Goal: Task Accomplishment & Management: Complete application form

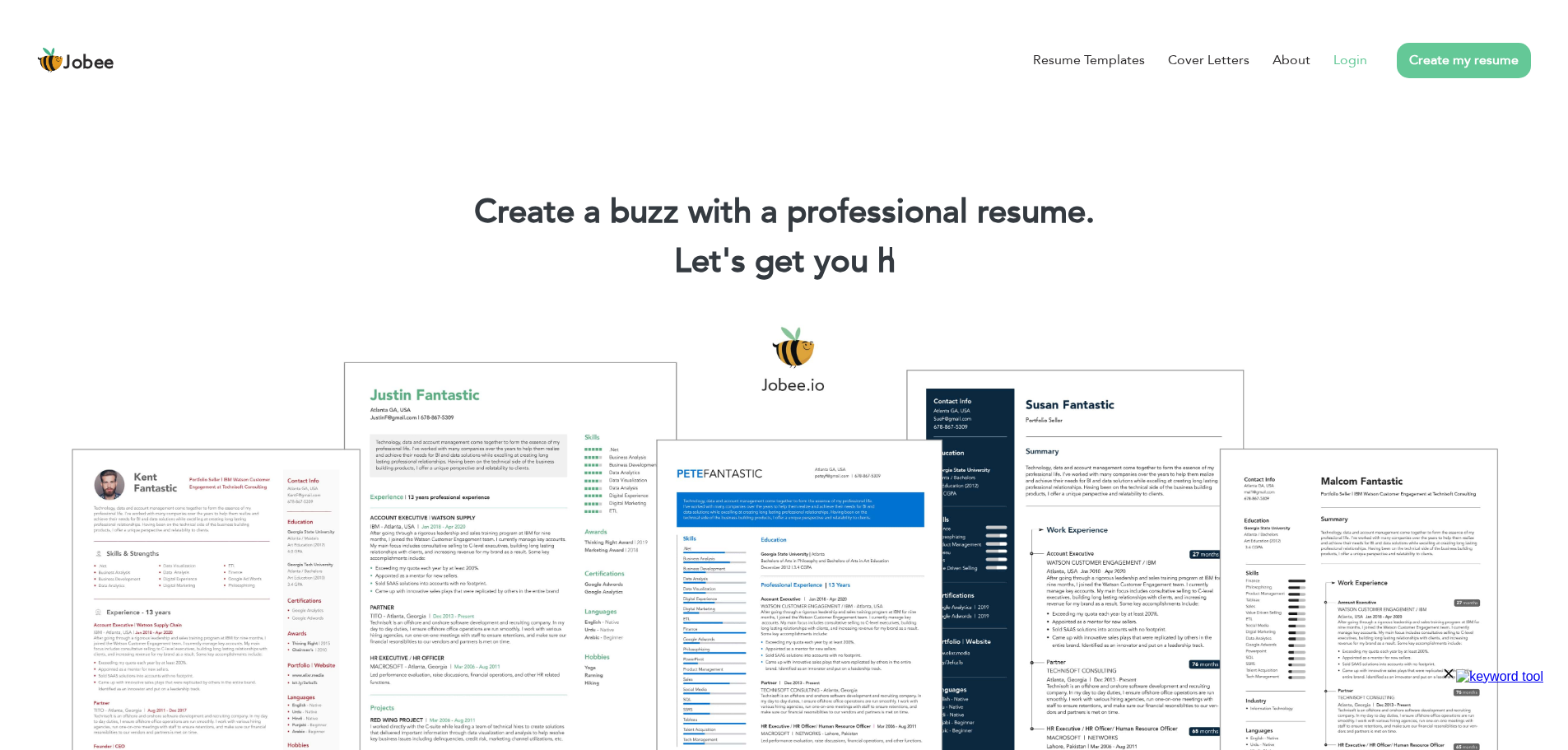
click at [1339, 59] on link "Login" at bounding box center [1350, 60] width 34 height 20
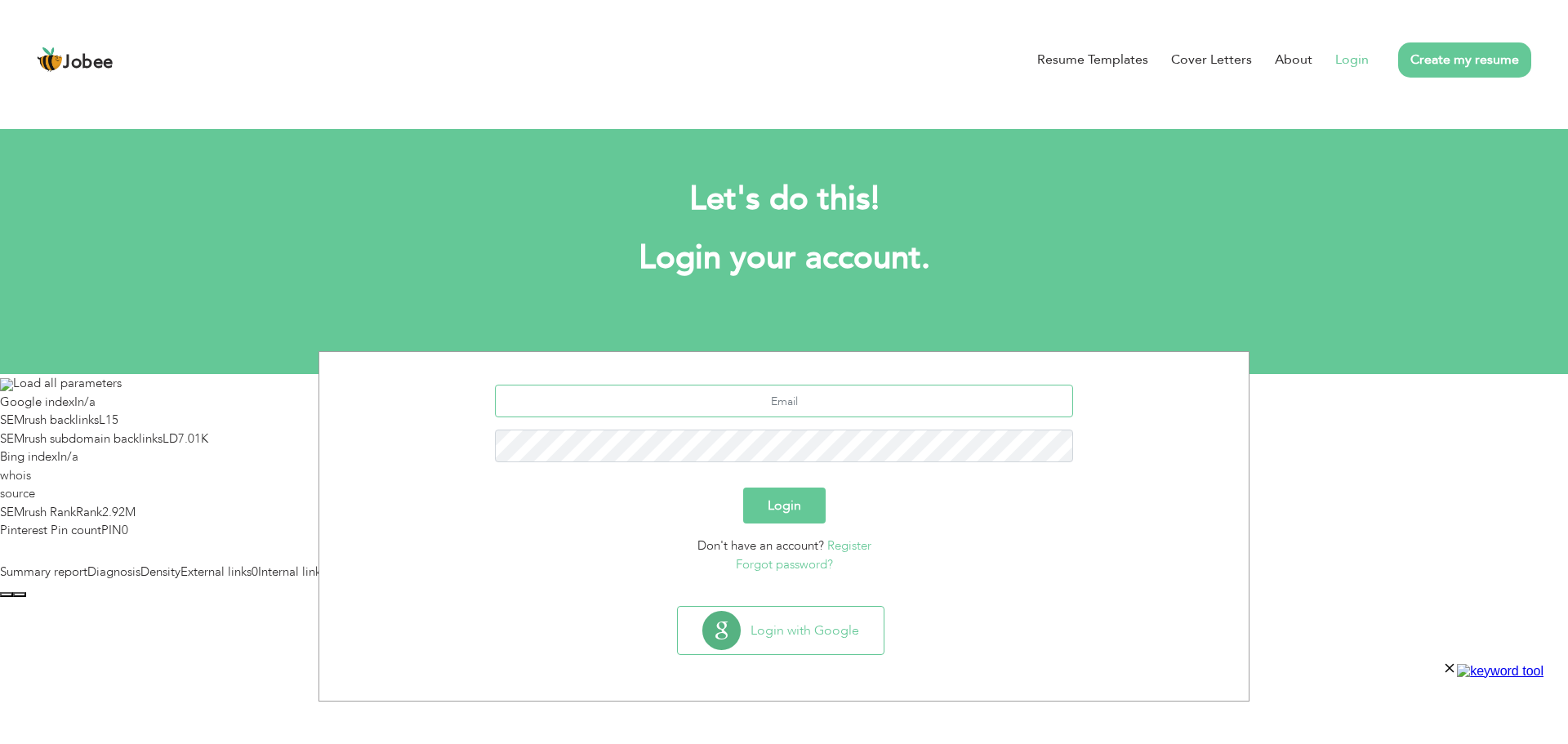
click at [854, 406] on input "text" at bounding box center [784, 401] width 579 height 33
type input "[EMAIL_ADDRESS][DOMAIN_NAME]"
type button "Login"
click at [774, 499] on button "Login" at bounding box center [784, 506] width 82 height 36
click at [874, 410] on input "Aliseo504@gmail.com" at bounding box center [784, 401] width 579 height 33
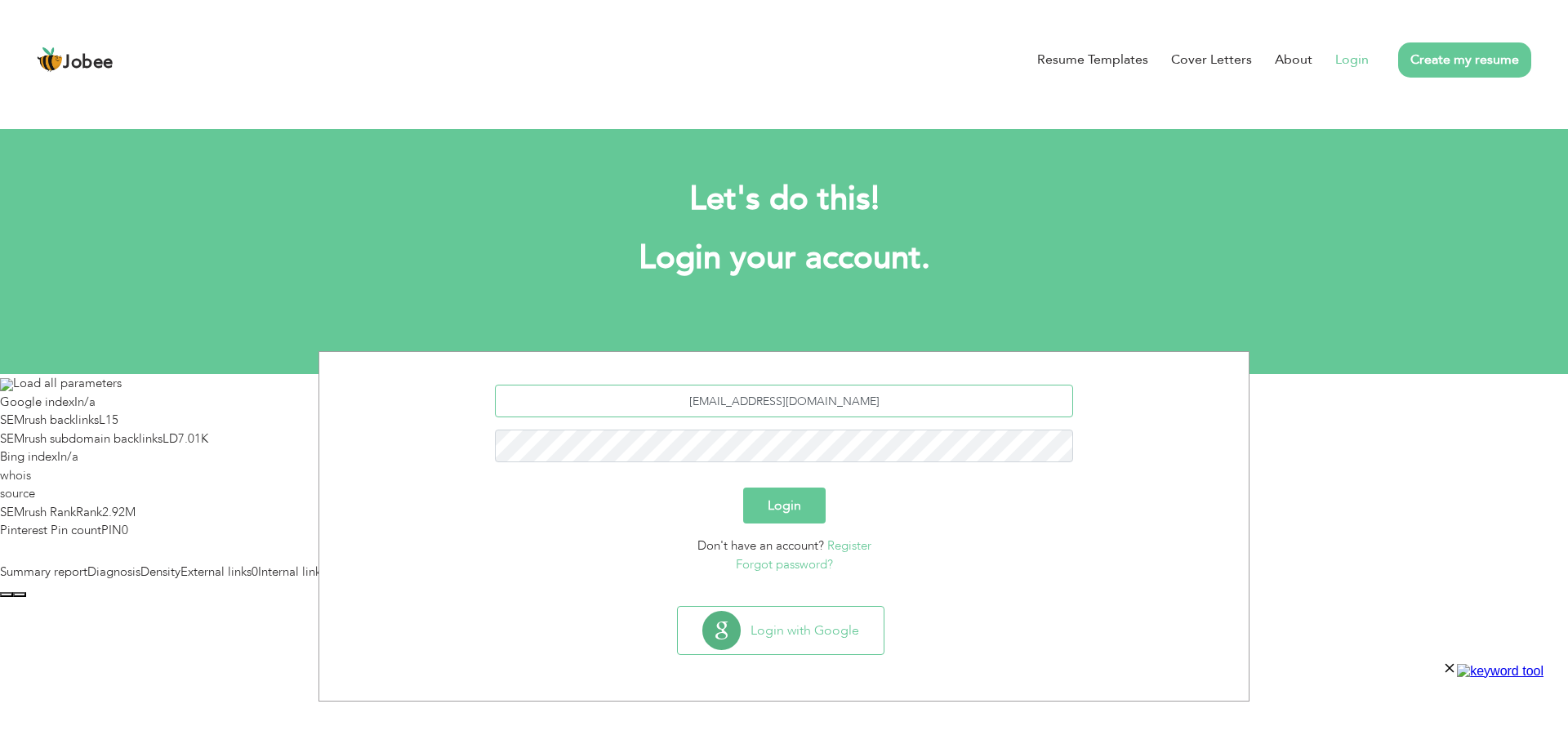
click at [784, 400] on input "Aliseo504@gmail.com" at bounding box center [784, 401] width 579 height 33
click at [786, 402] on input "Aliseo504@gmail.com" at bounding box center [784, 401] width 579 height 33
click at [811, 504] on button "Login" at bounding box center [784, 506] width 82 height 36
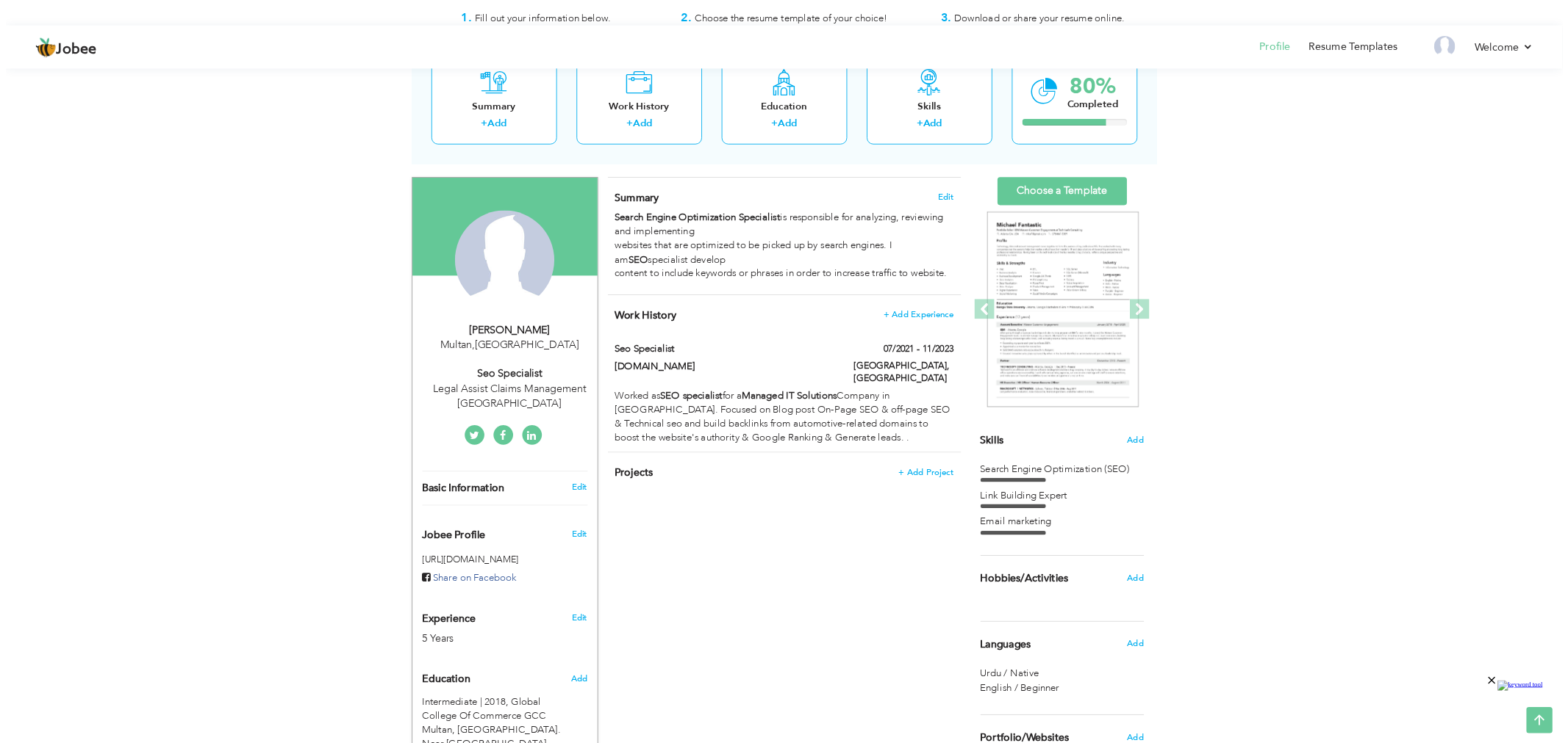
scroll to position [184, 0]
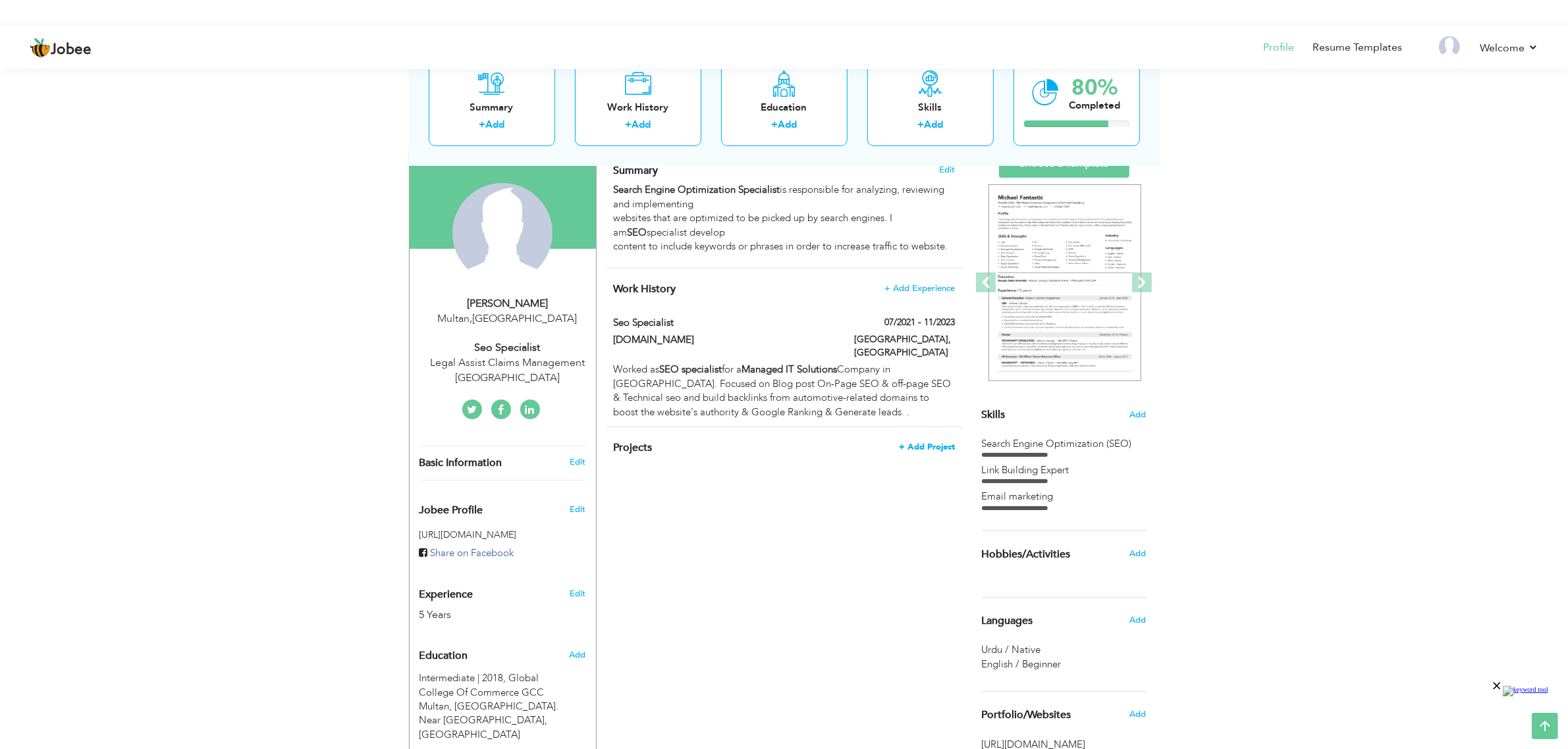
click at [934, 442] on span "+ Add Project" at bounding box center [927, 447] width 56 height 10
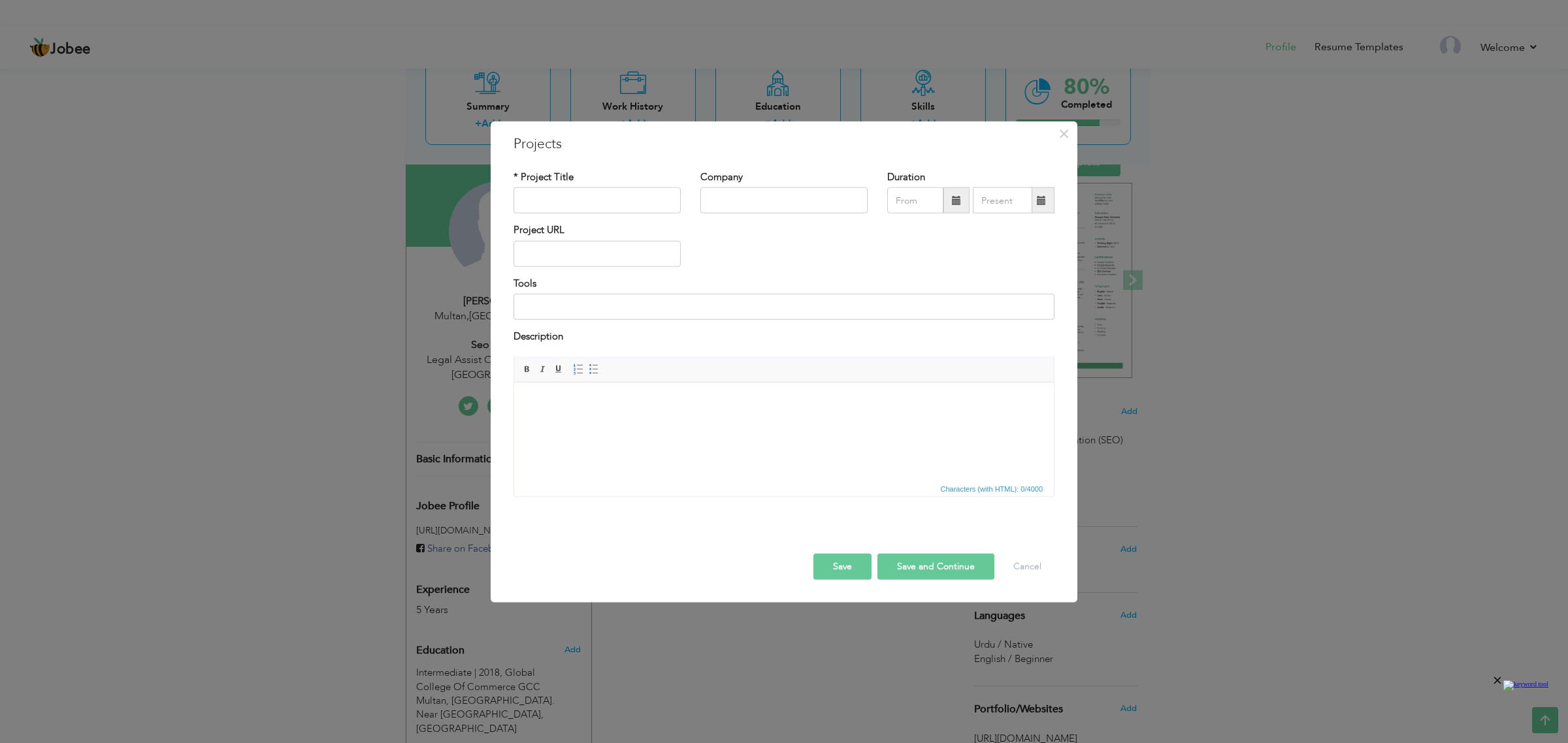
click at [612, 421] on html at bounding box center [784, 402] width 539 height 40
drag, startPoint x: 589, startPoint y: 427, endPoint x: 525, endPoint y: 477, distance: 81.2
click at [525, 422] on html at bounding box center [784, 402] width 539 height 40
click at [561, 398] on body at bounding box center [784, 401] width 513 height 13
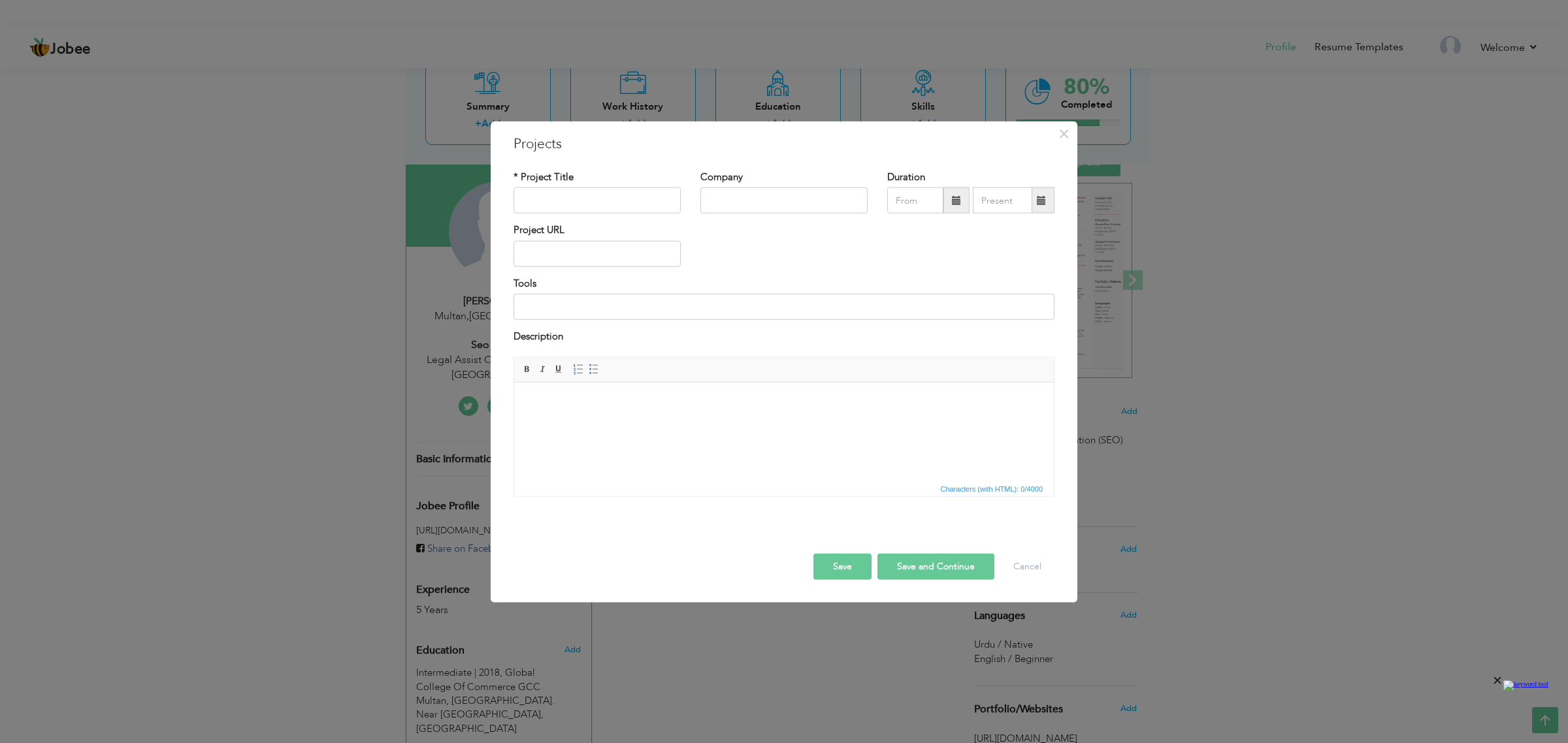
drag, startPoint x: 608, startPoint y: 417, endPoint x: 575, endPoint y: 428, distance: 34.8
click at [575, 422] on html at bounding box center [784, 402] width 539 height 40
click at [590, 418] on html at bounding box center [784, 402] width 539 height 40
drag, startPoint x: 590, startPoint y: 417, endPoint x: 738, endPoint y: 473, distance: 158.2
click at [738, 422] on html at bounding box center [784, 402] width 539 height 40
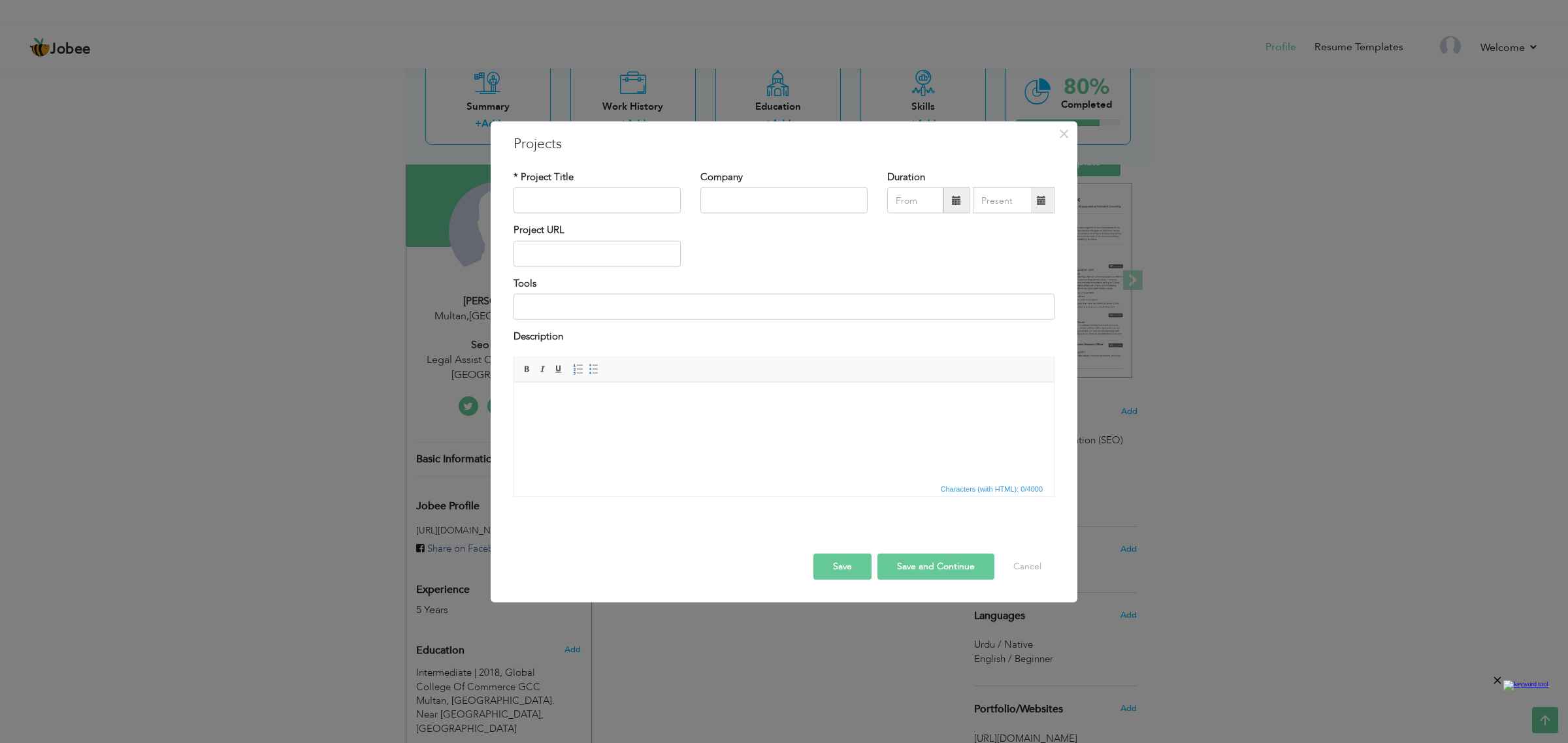
click at [659, 422] on html at bounding box center [784, 402] width 539 height 40
click at [616, 408] on body at bounding box center [784, 401] width 513 height 13
paste body
click at [650, 409] on html "zcf" at bounding box center [784, 402] width 539 height 40
click at [627, 409] on html "zcf" at bounding box center [784, 402] width 539 height 40
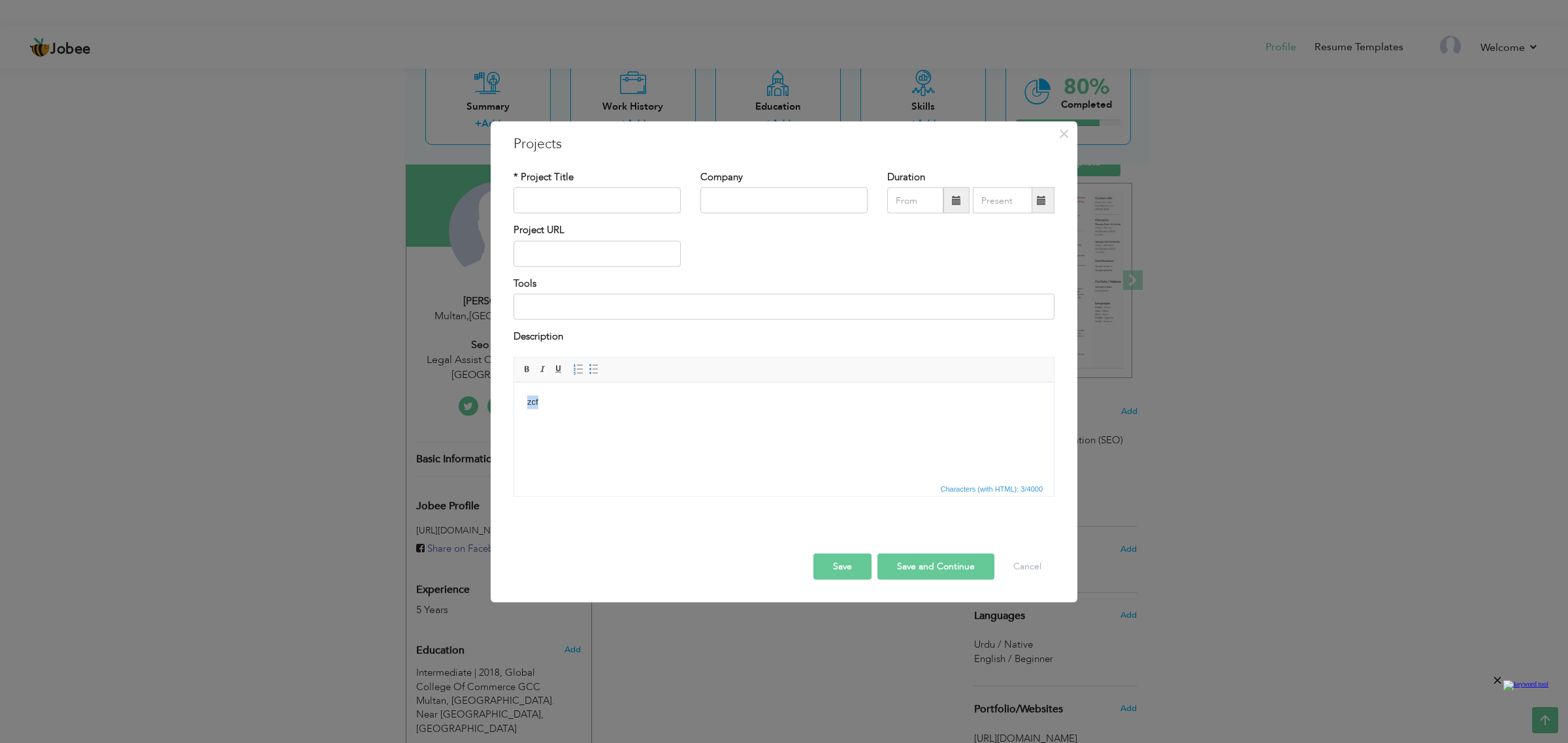
click at [627, 409] on html "zcf" at bounding box center [784, 402] width 539 height 40
click at [672, 402] on body at bounding box center [784, 401] width 513 height 13
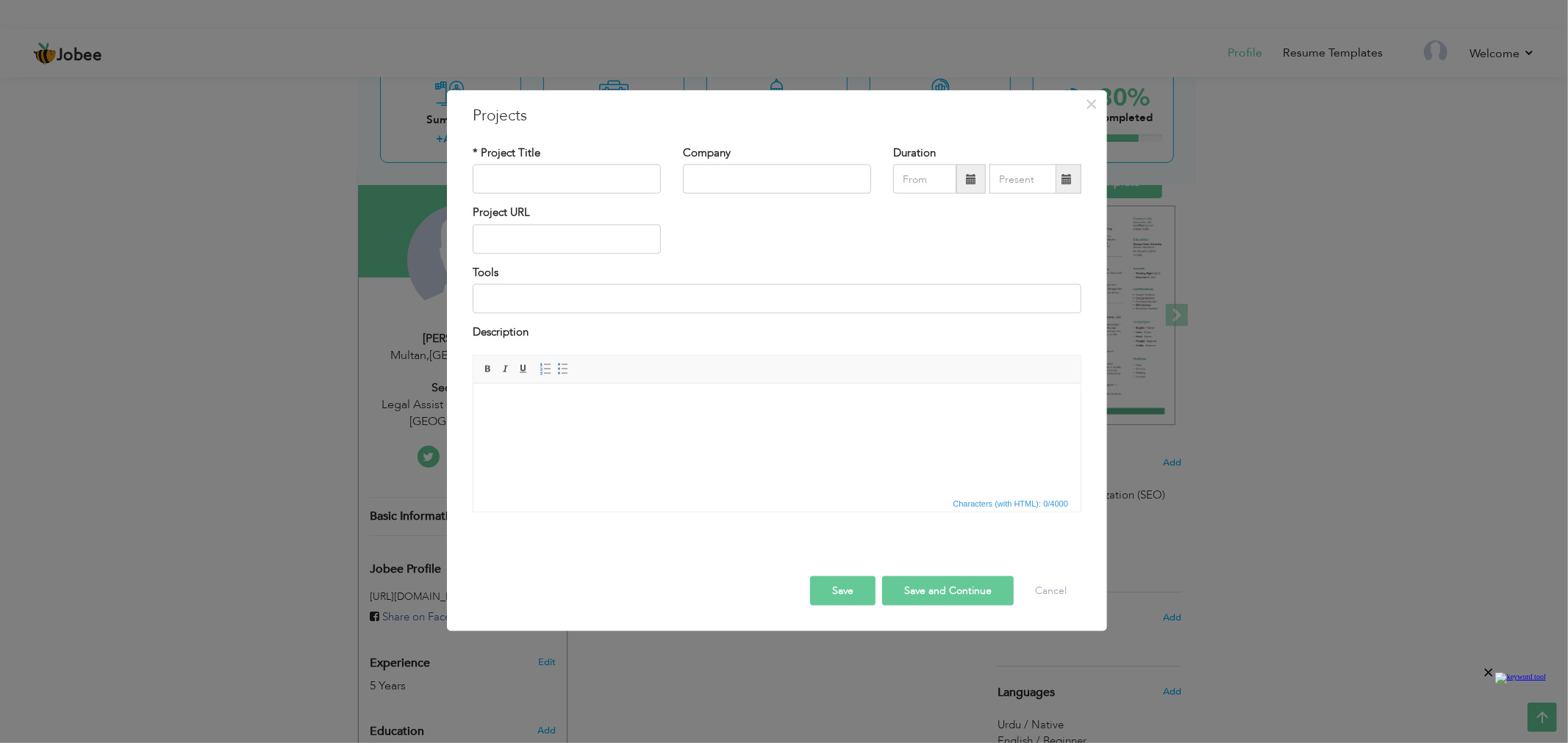
drag, startPoint x: 697, startPoint y: 456, endPoint x: 561, endPoint y: 427, distance: 139.1
drag, startPoint x: 561, startPoint y: 427, endPoint x: 536, endPoint y: 395, distance: 40.6
click at [536, 395] on html at bounding box center [776, 406] width 607 height 45
drag, startPoint x: 536, startPoint y: 395, endPoint x: 492, endPoint y: 406, distance: 45.4
click at [673, 393] on html at bounding box center [776, 406] width 607 height 45
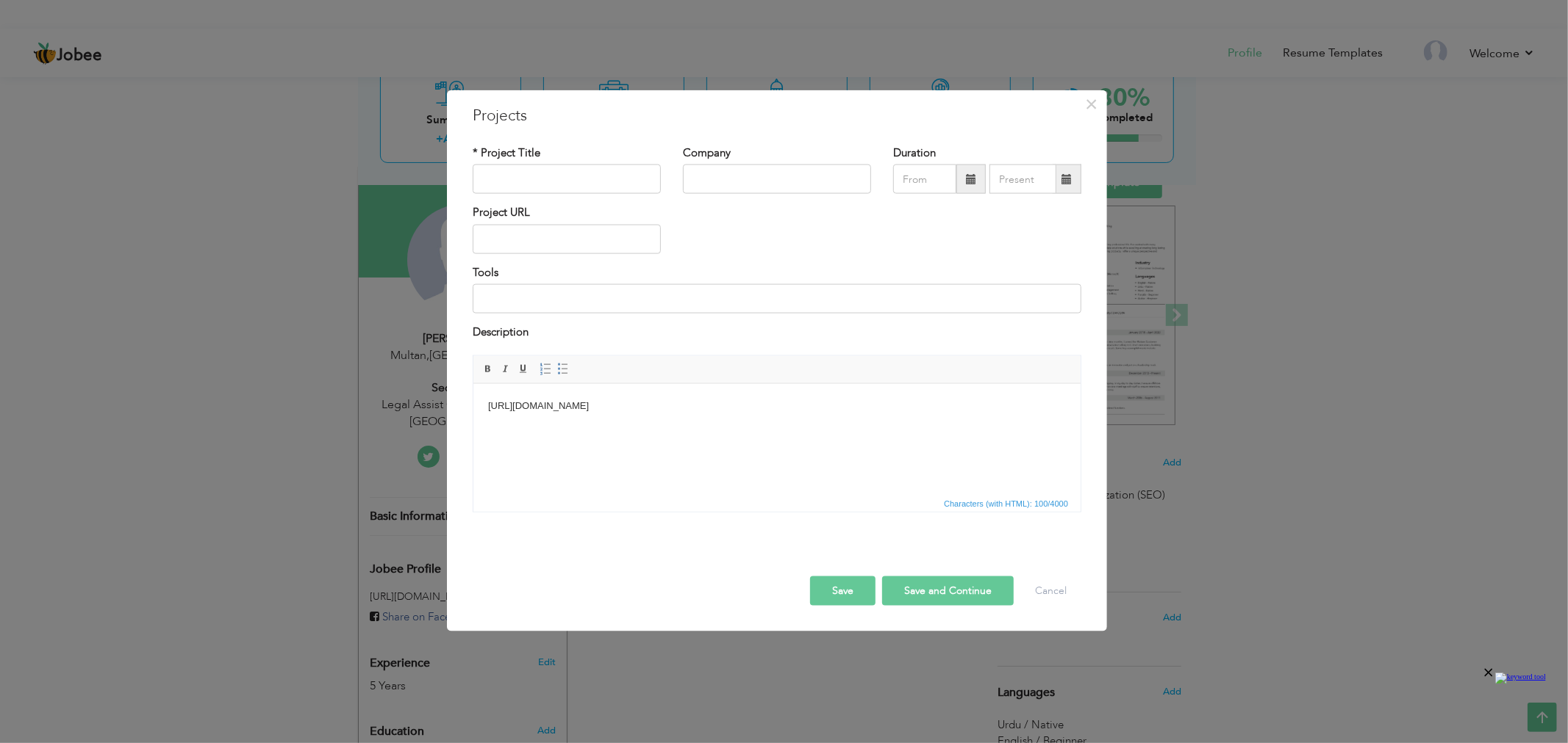
click at [488, 406] on body "[URL][DOMAIN_NAME]" at bounding box center [776, 405] width 577 height 15
click at [523, 396] on html "​​​​​​​ [URL][DOMAIN_NAME]" at bounding box center [776, 414] width 607 height 61
click at [523, 389] on html "​​​​​​​ [URL][DOMAIN_NAME]" at bounding box center [776, 414] width 607 height 61
click at [523, 389] on html "[URL][DOMAIN_NAME]" at bounding box center [776, 414] width 607 height 61
click at [999, 425] on body "[URL][DOMAIN_NAME]" at bounding box center [776, 413] width 577 height 31
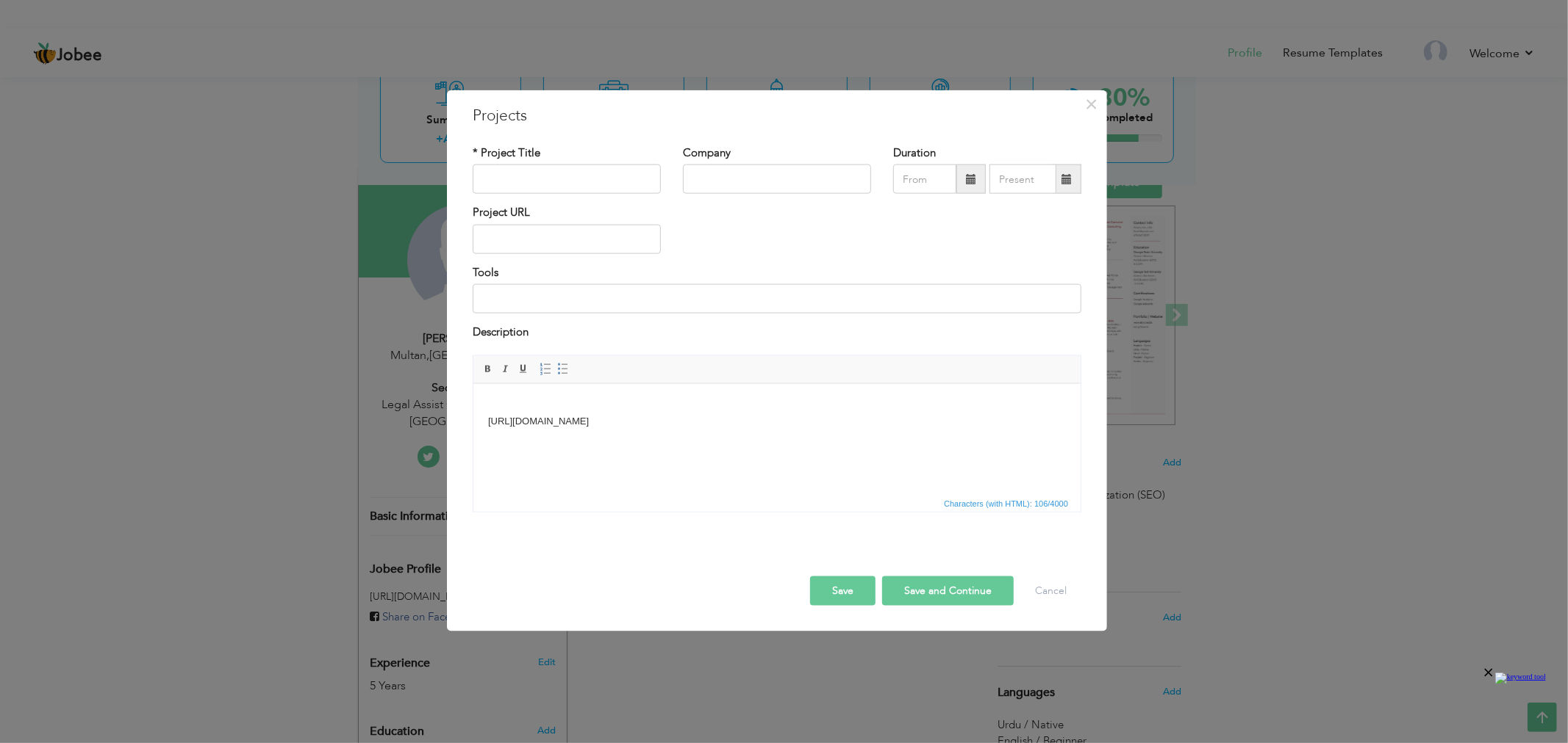
click at [860, 592] on button "Save" at bounding box center [842, 590] width 65 height 29
click at [572, 185] on input "text" at bounding box center [567, 178] width 188 height 29
type input "[DOMAIN_NAME]"
click at [735, 181] on input "text" at bounding box center [776, 178] width 188 height 29
click at [710, 181] on input "text" at bounding box center [776, 178] width 188 height 29
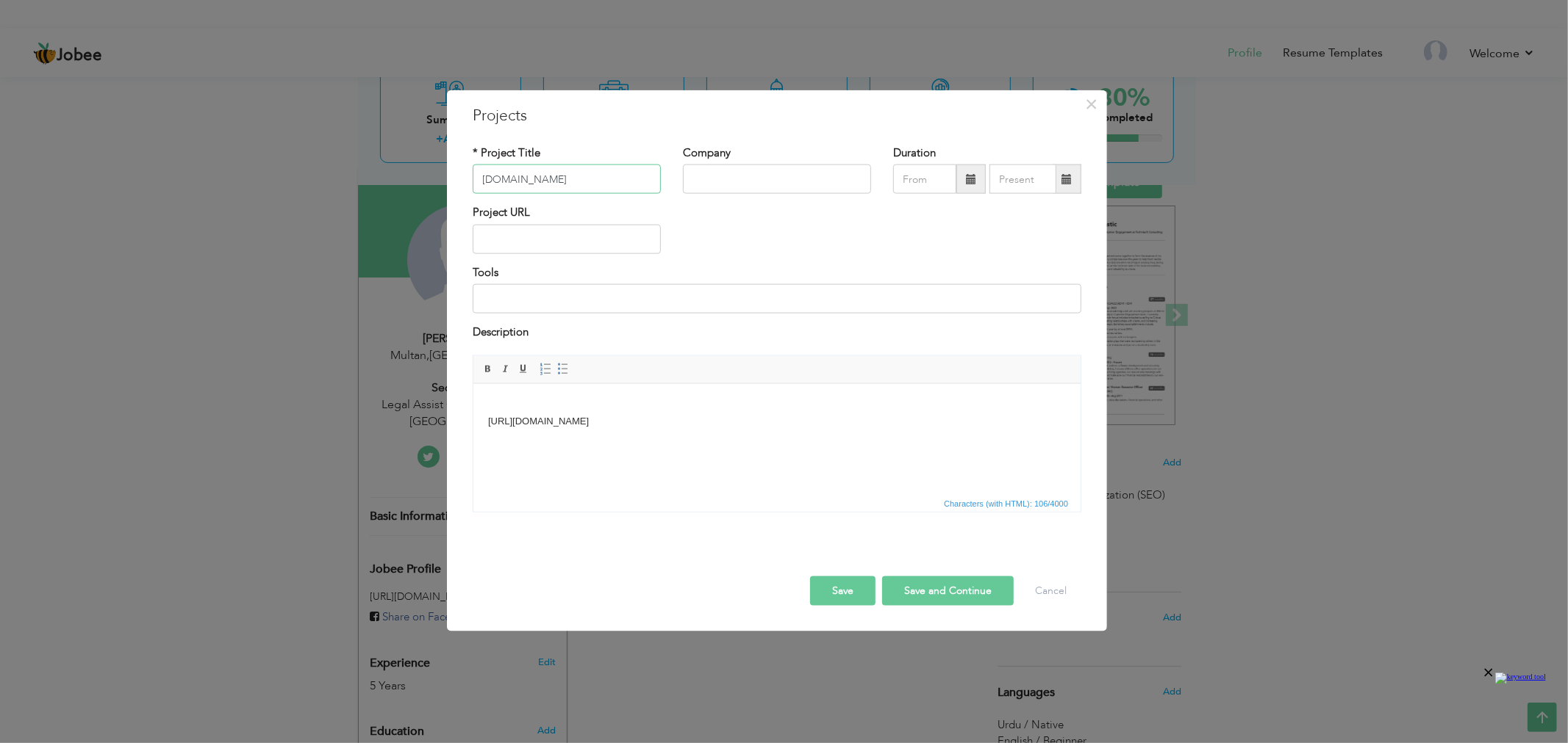
drag, startPoint x: 510, startPoint y: 177, endPoint x: 476, endPoint y: 181, distance: 34.2
click at [476, 181] on input "[DOMAIN_NAME]" at bounding box center [567, 178] width 188 height 29
click at [718, 175] on input "text" at bounding box center [776, 178] width 188 height 29
paste input "Qabit"
type input "Qabit"
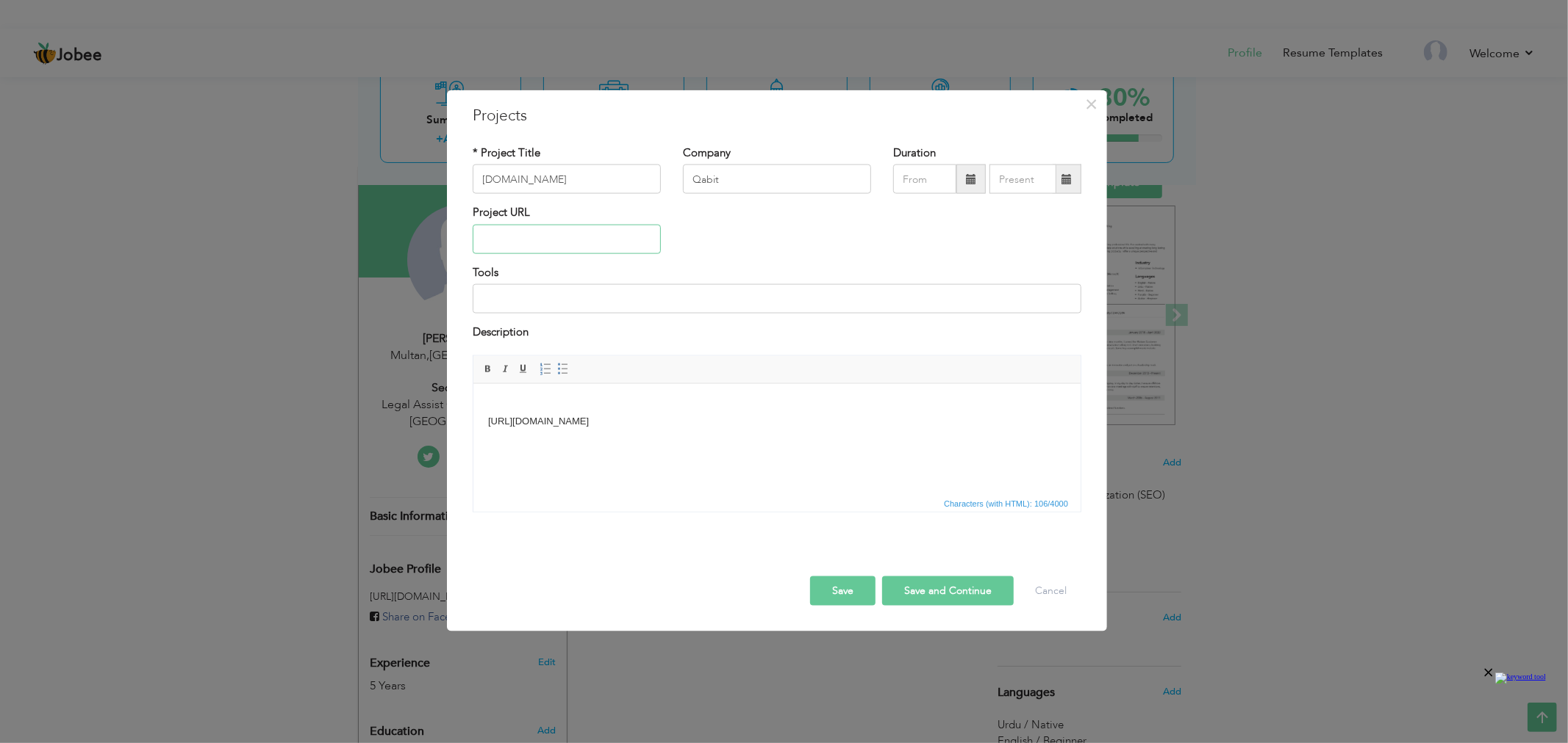
click at [573, 235] on input "text" at bounding box center [567, 239] width 188 height 29
click at [652, 425] on body "[URL][DOMAIN_NAME]" at bounding box center [776, 413] width 577 height 31
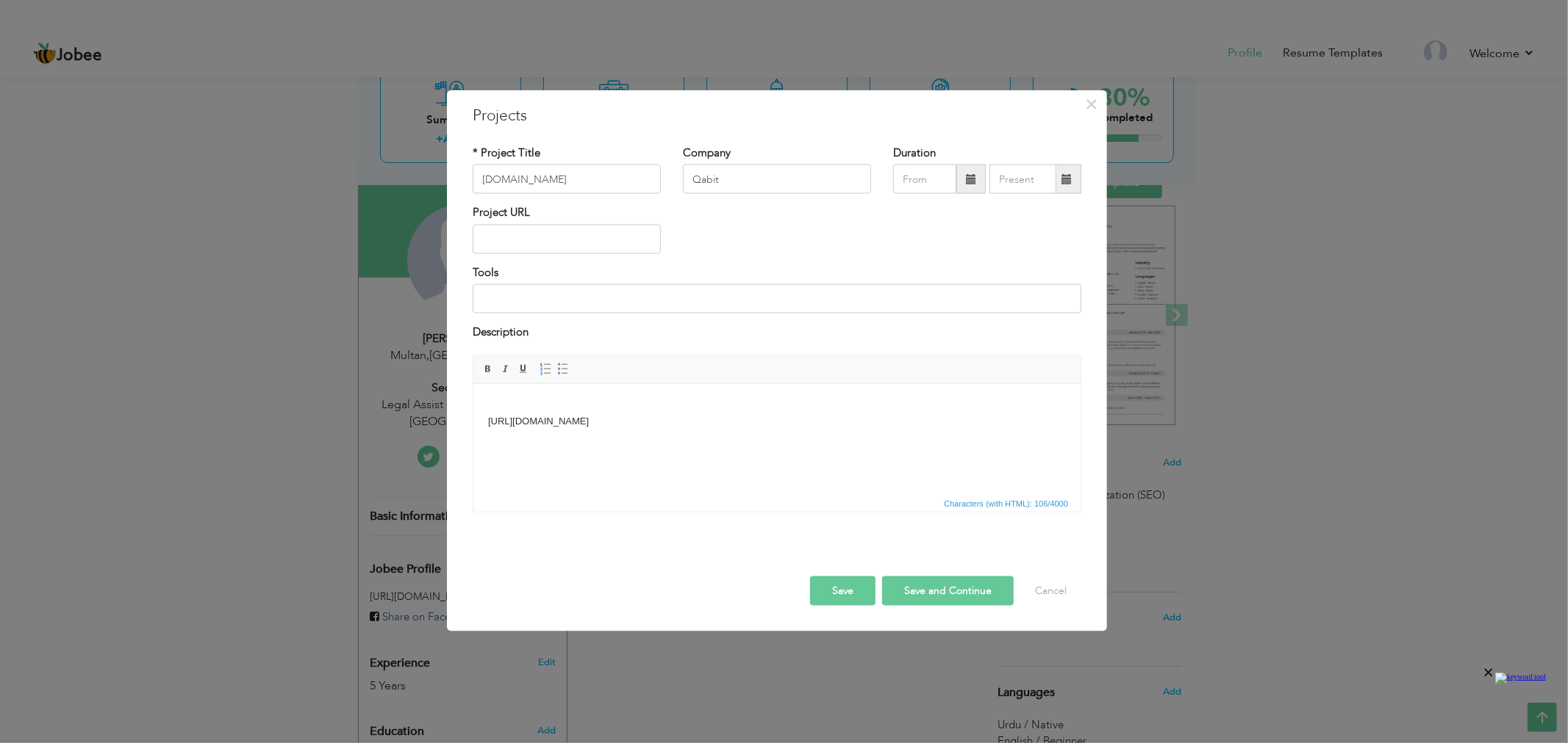
copy body "[URL][DOMAIN_NAME]"
click at [527, 219] on label "Project URL" at bounding box center [502, 212] width 57 height 15
click at [531, 235] on input "text" at bounding box center [567, 239] width 188 height 29
paste input "[URL][DOMAIN_NAME]"
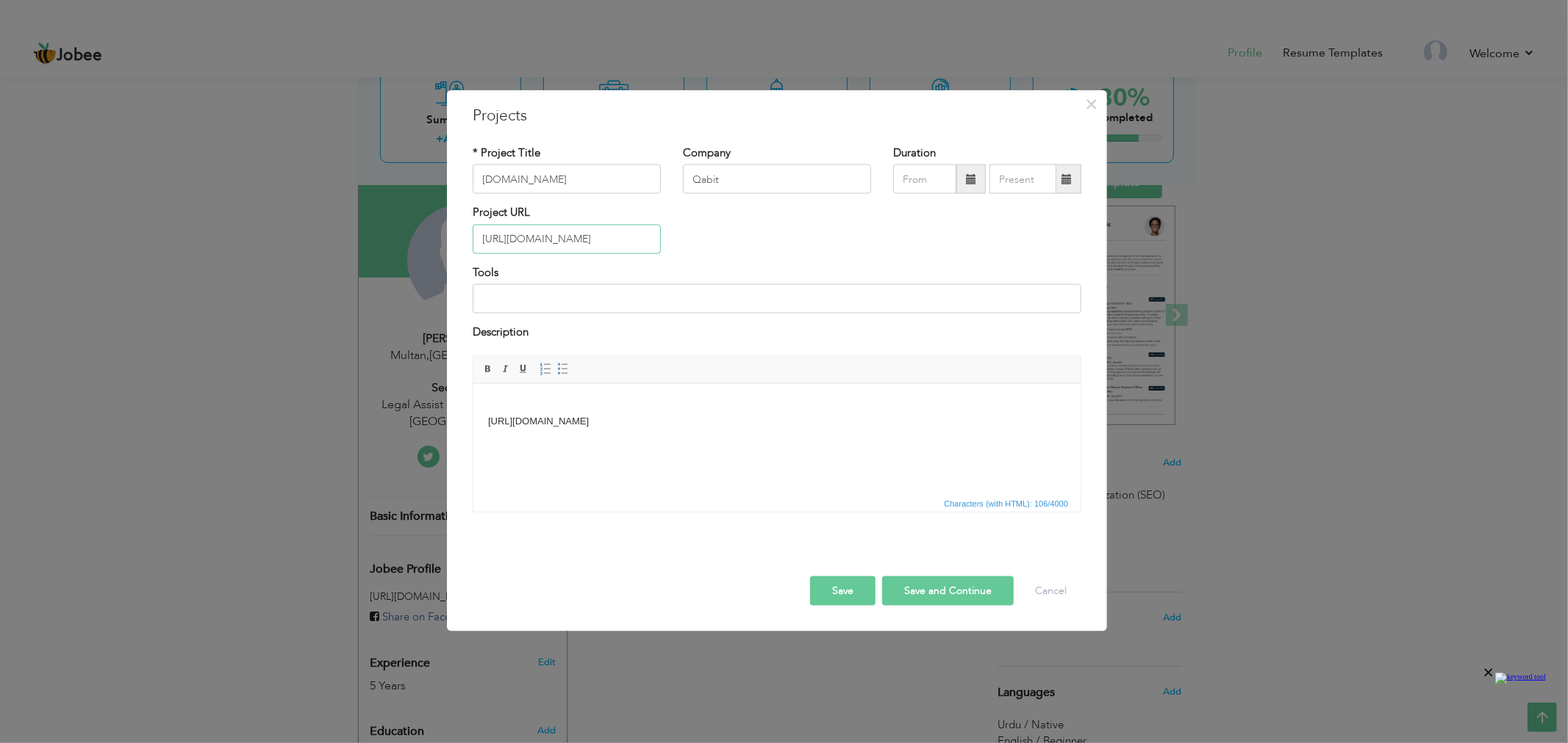
type input "[URL][DOMAIN_NAME]"
click at [709, 424] on body "[URL][DOMAIN_NAME]" at bounding box center [776, 413] width 577 height 31
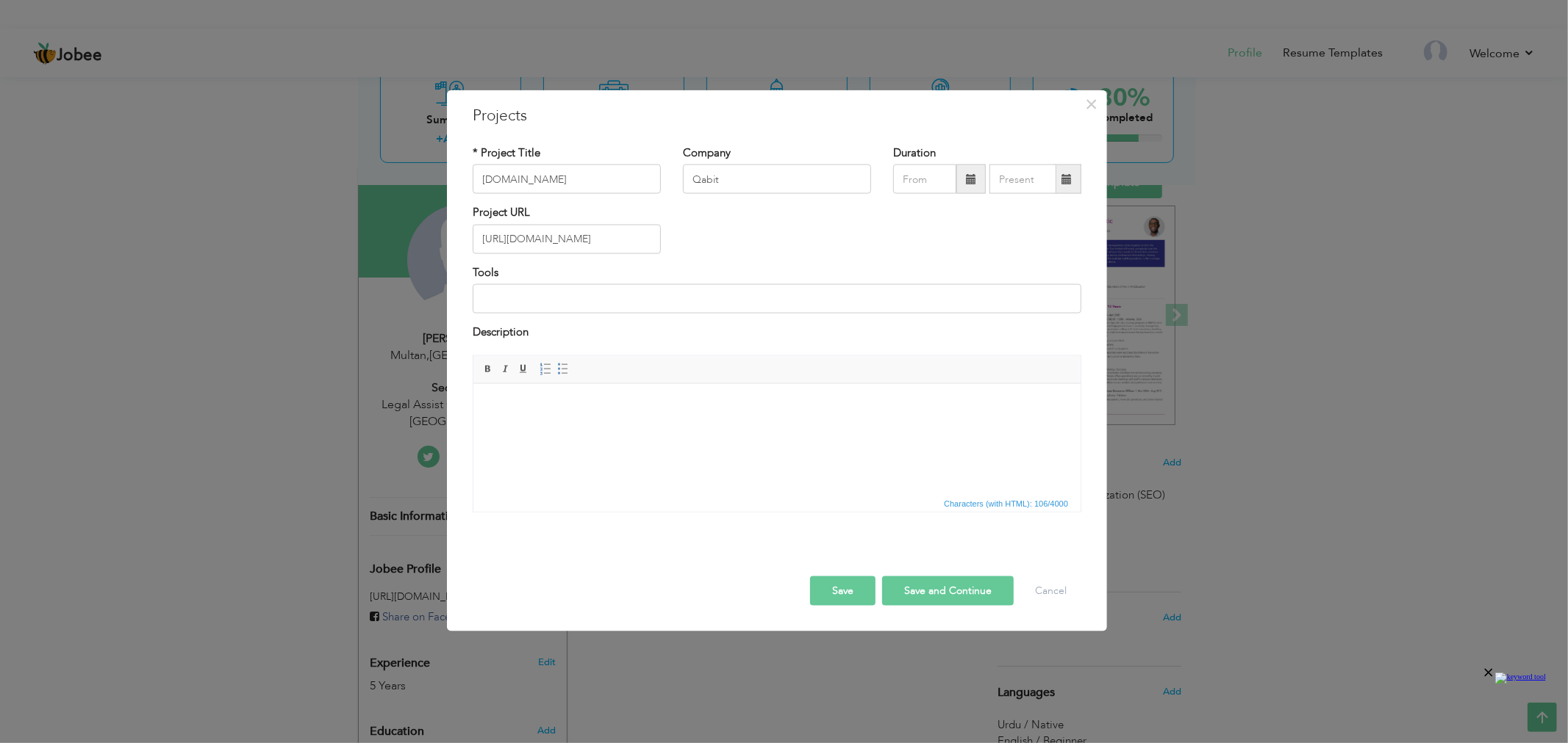
click at [610, 401] on body at bounding box center [776, 413] width 577 height 31
click at [613, 395] on html at bounding box center [776, 414] width 607 height 61
click at [615, 393] on html at bounding box center [776, 414] width 607 height 61
click at [842, 583] on button "Save" at bounding box center [842, 590] width 65 height 29
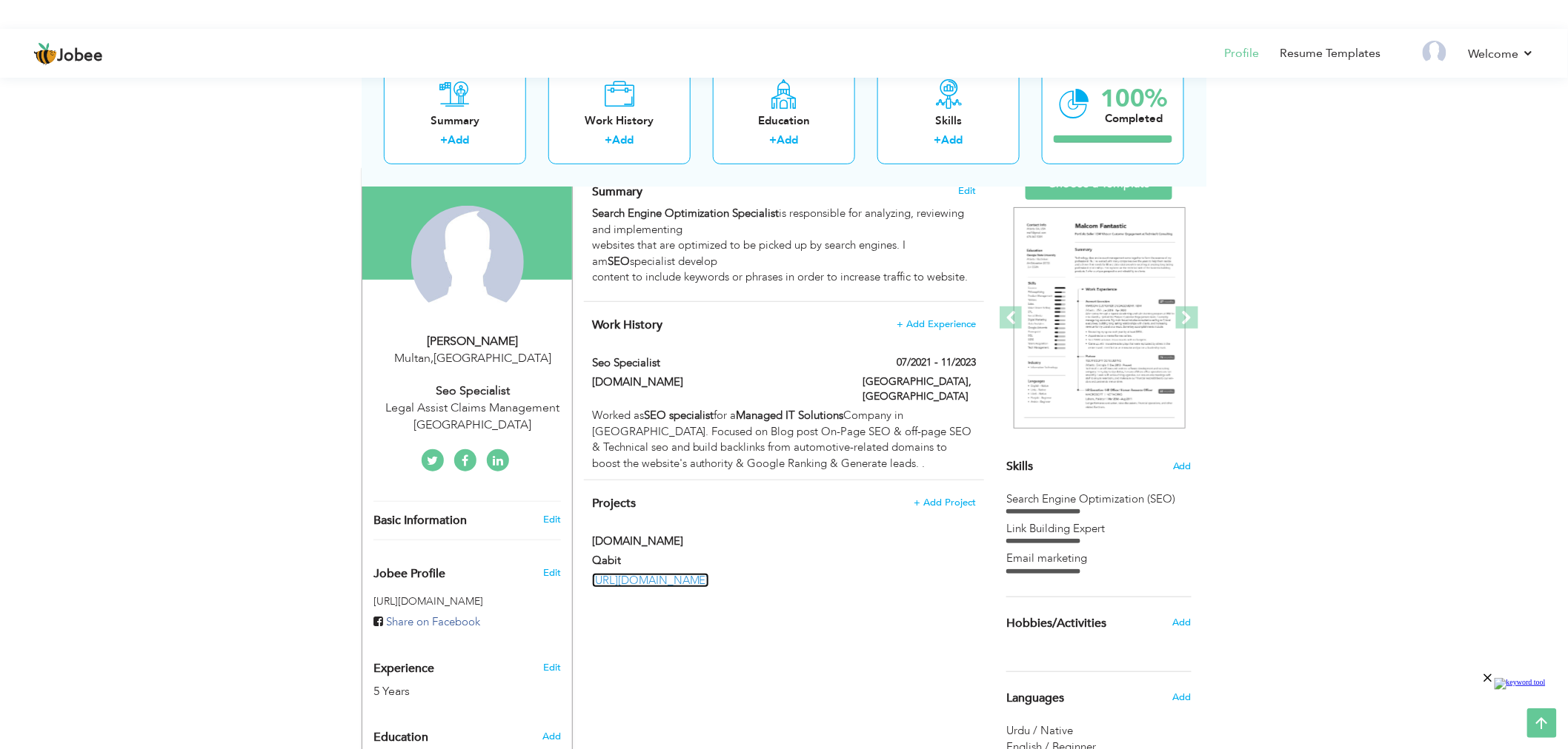
click at [709, 573] on link "[URL][DOMAIN_NAME]" at bounding box center [650, 580] width 117 height 14
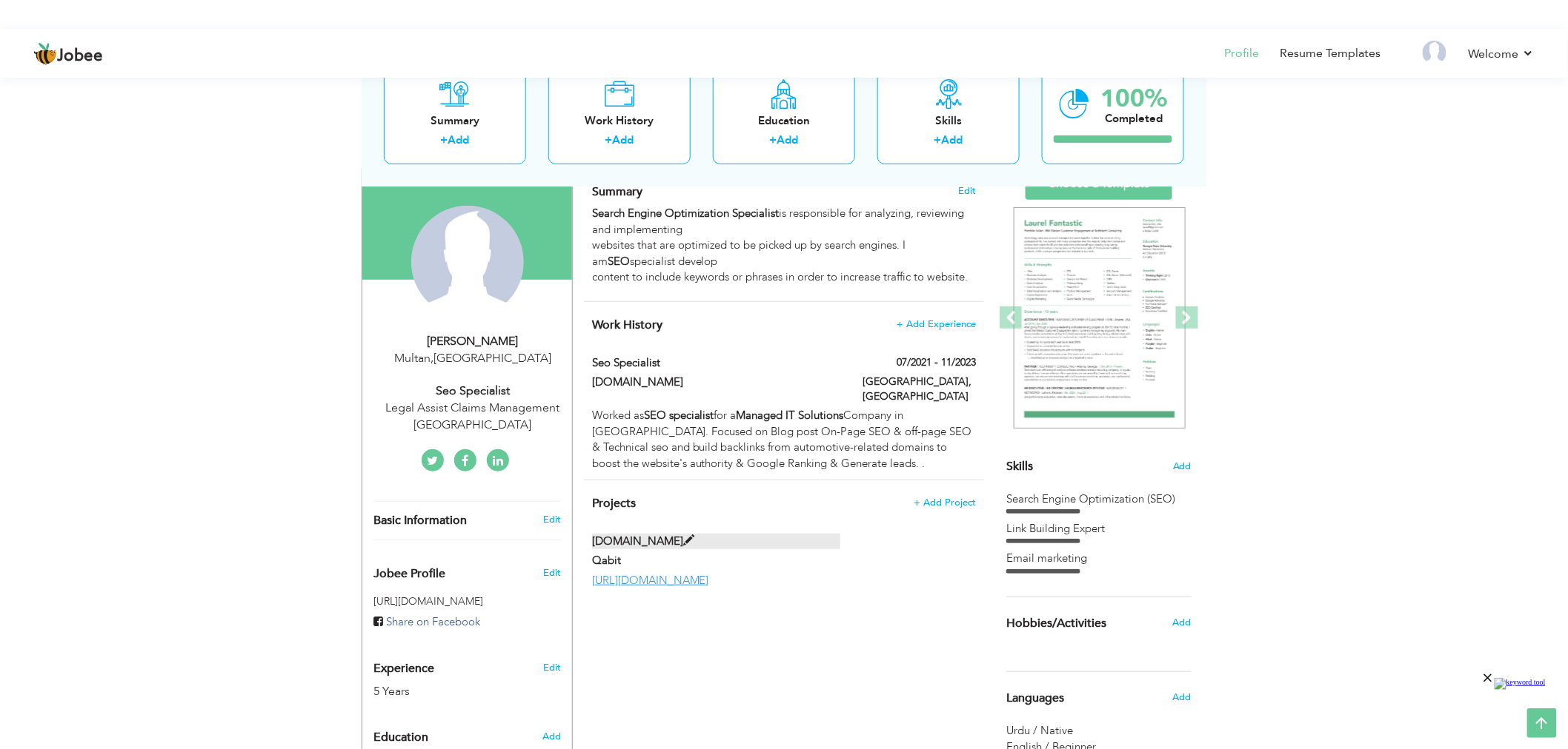
click at [683, 535] on span at bounding box center [688, 540] width 11 height 11
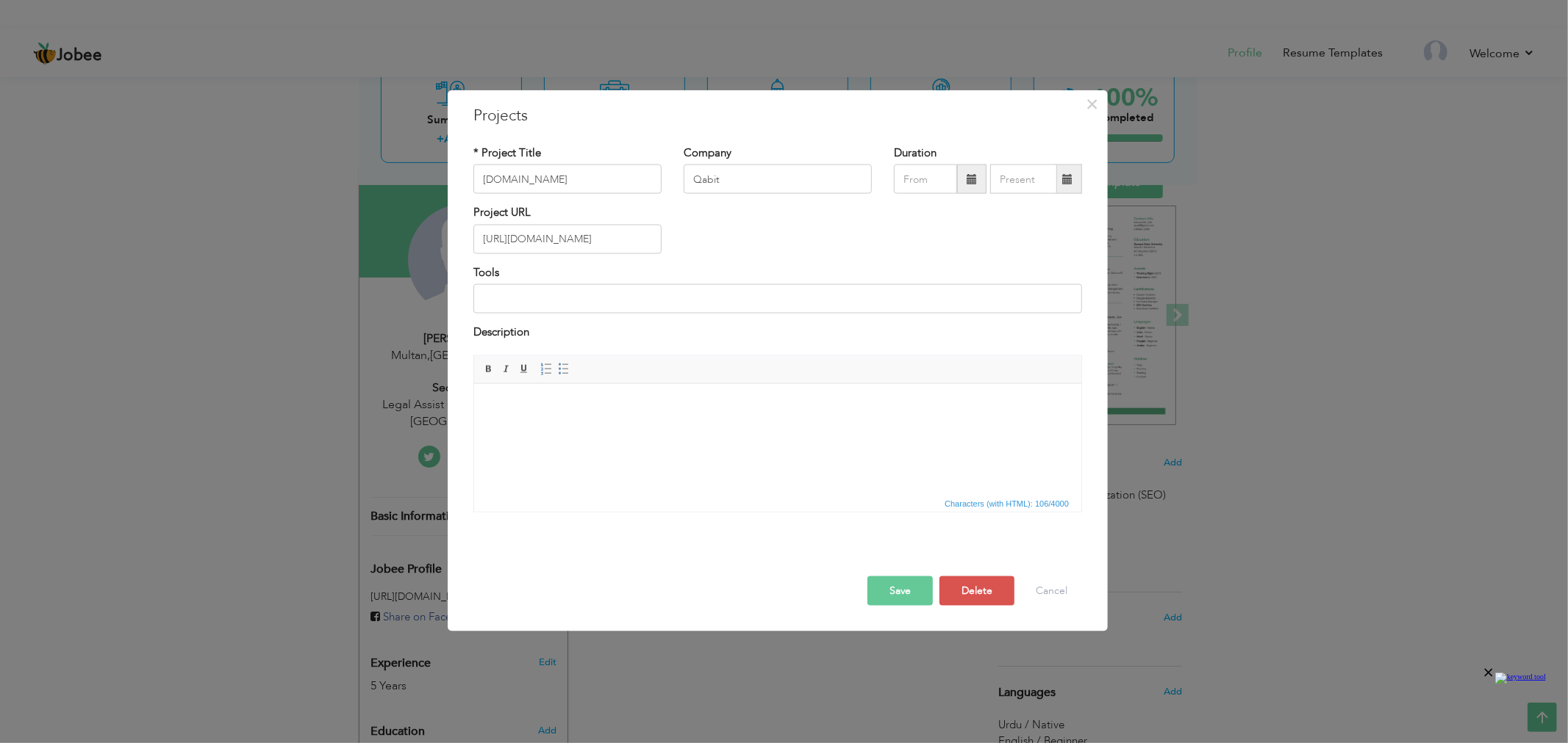
click at [660, 384] on html at bounding box center [776, 384] width 607 height 0
click at [653, 428] on html at bounding box center [776, 406] width 607 height 45
drag, startPoint x: 653, startPoint y: 446, endPoint x: 541, endPoint y: 412, distance: 117.0
click at [541, 412] on body at bounding box center [776, 405] width 577 height 15
click at [517, 409] on span "Paste" at bounding box center [548, 414] width 77 height 18
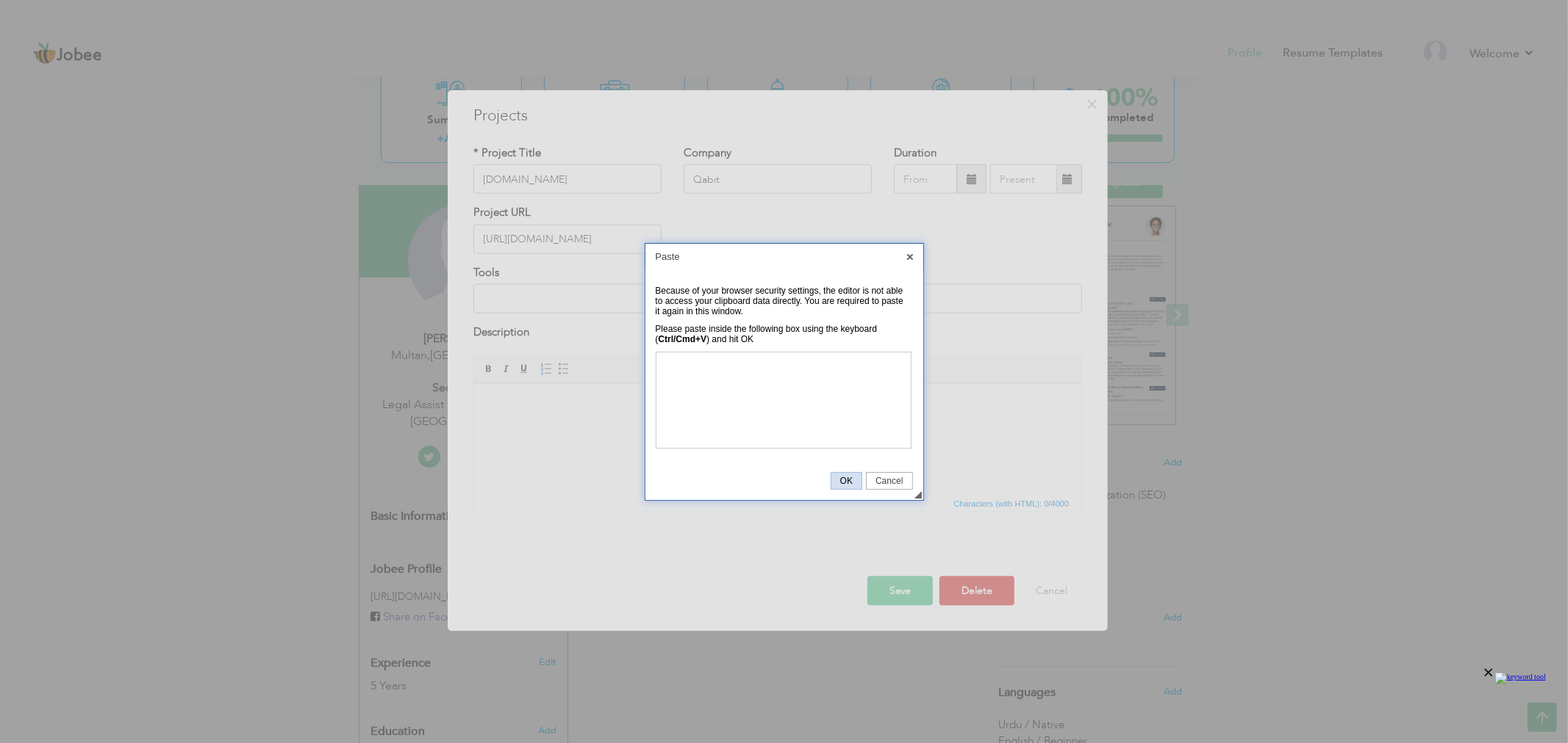
click at [843, 483] on span "OK" at bounding box center [846, 482] width 30 height 11
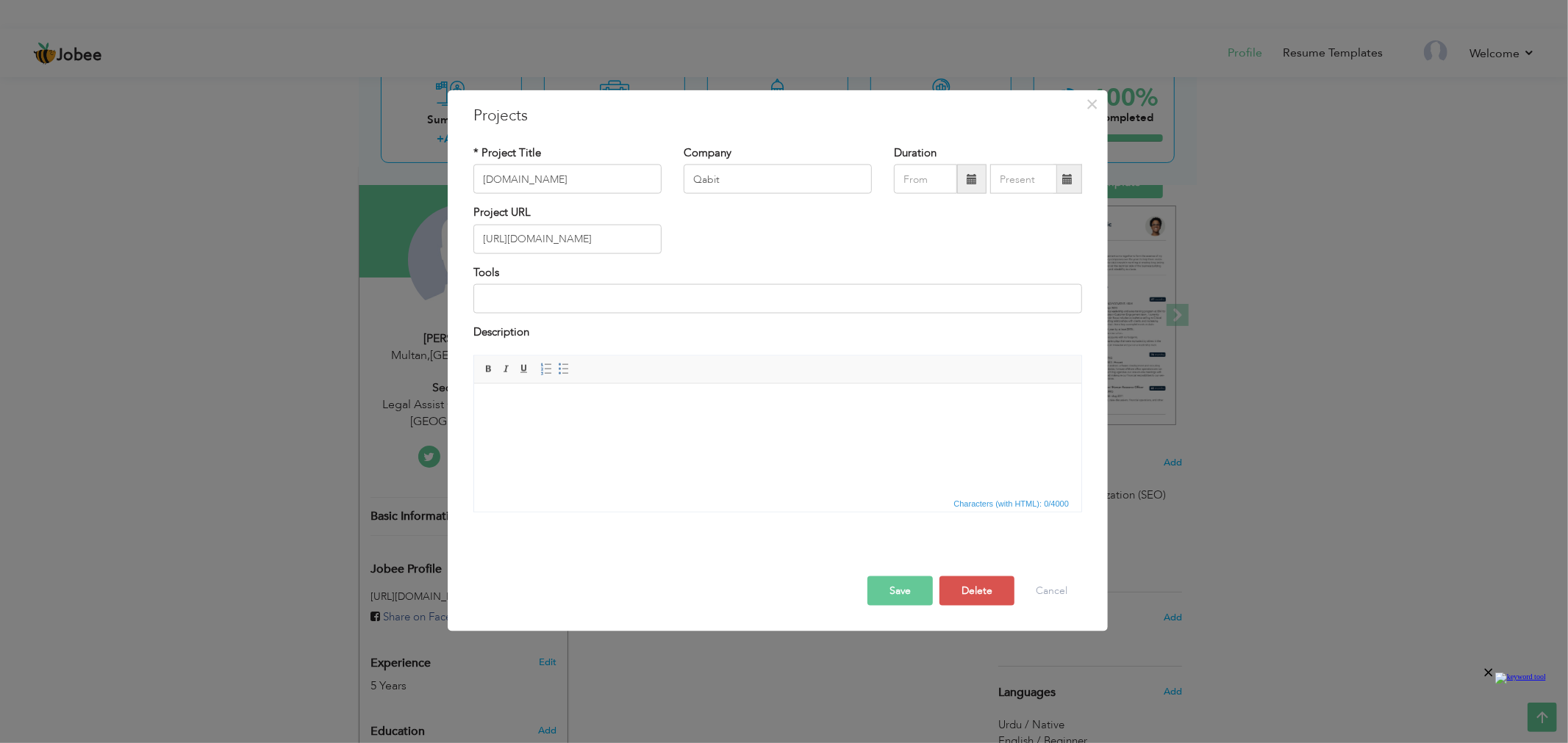
click at [643, 428] on html at bounding box center [776, 406] width 607 height 45
click at [549, 405] on span "Paste" at bounding box center [579, 411] width 77 height 18
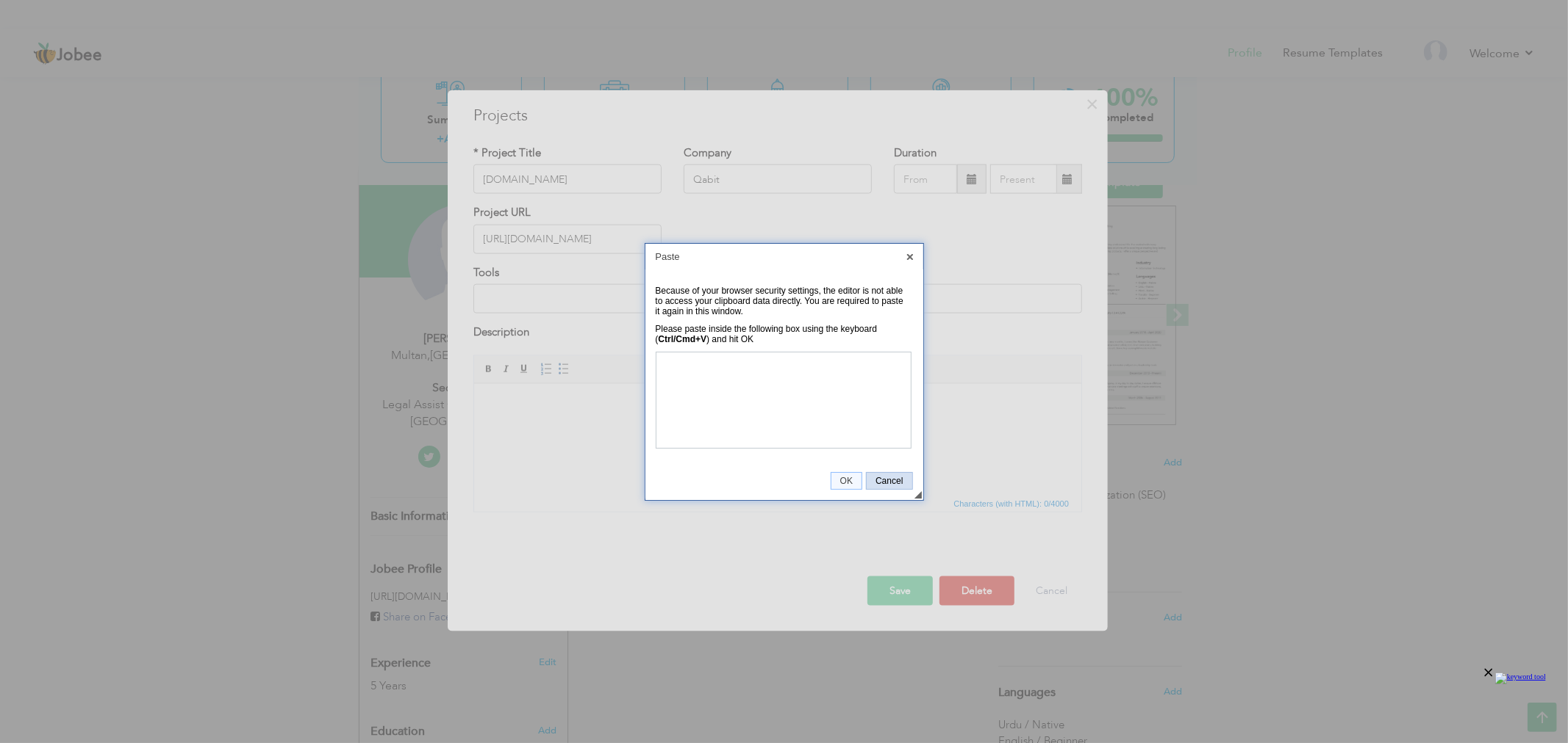
click at [893, 486] on link "Cancel" at bounding box center [889, 482] width 46 height 18
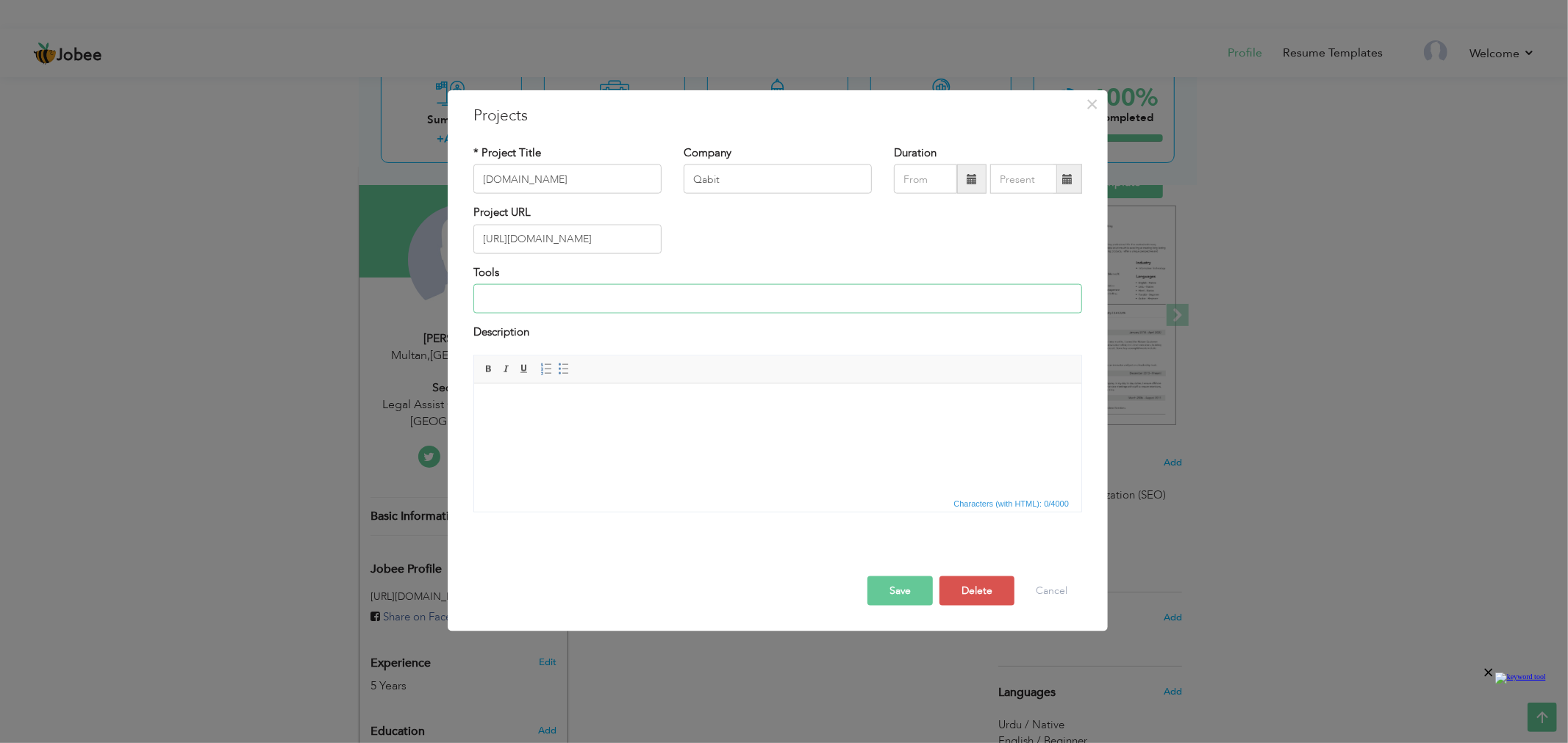
click at [585, 289] on input at bounding box center [777, 299] width 609 height 29
click at [1093, 103] on span "×" at bounding box center [1092, 104] width 12 height 27
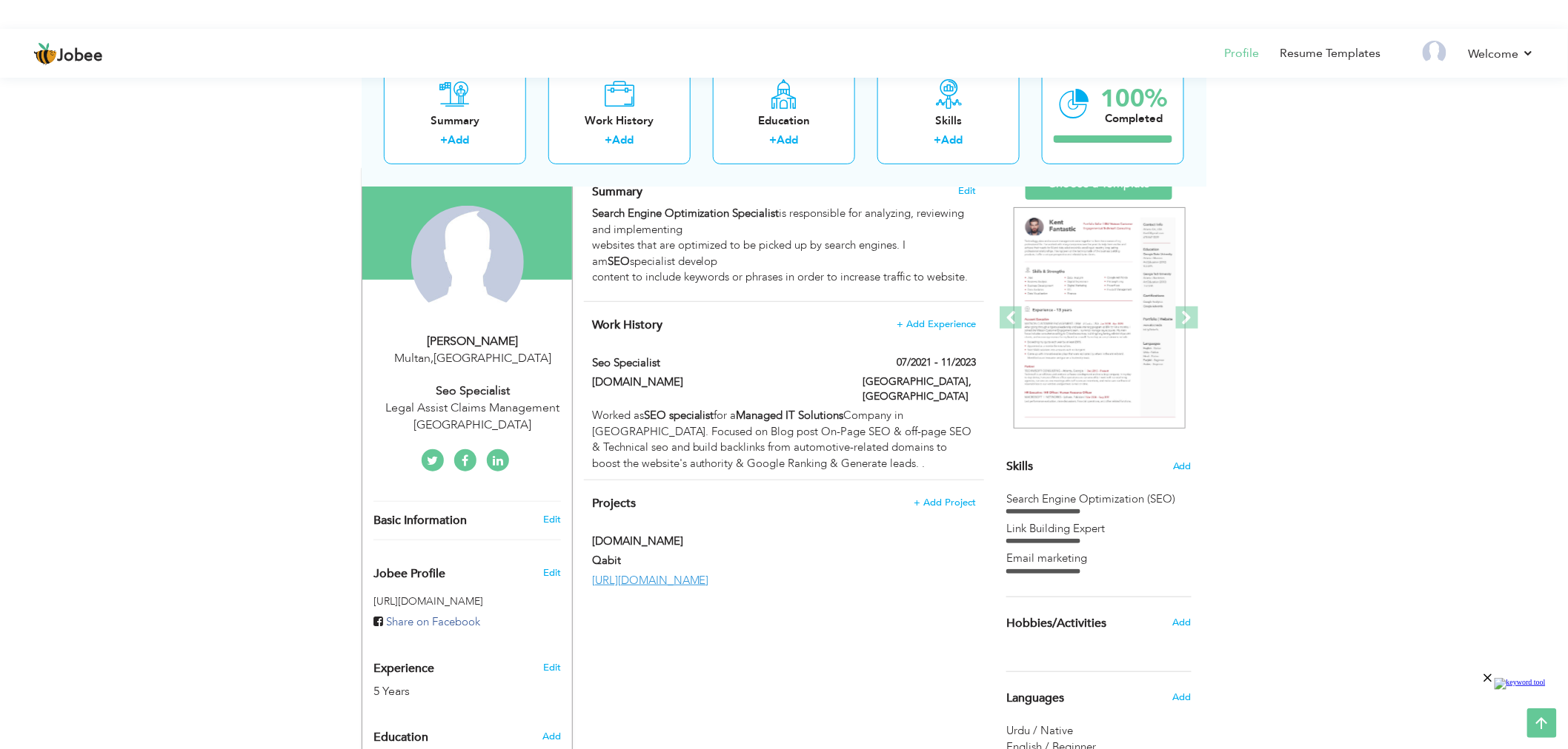
click at [1296, 603] on div "View Resume Export PDF Profile Summary Public Link Experience Education Awards …" at bounding box center [784, 526] width 1568 height 1186
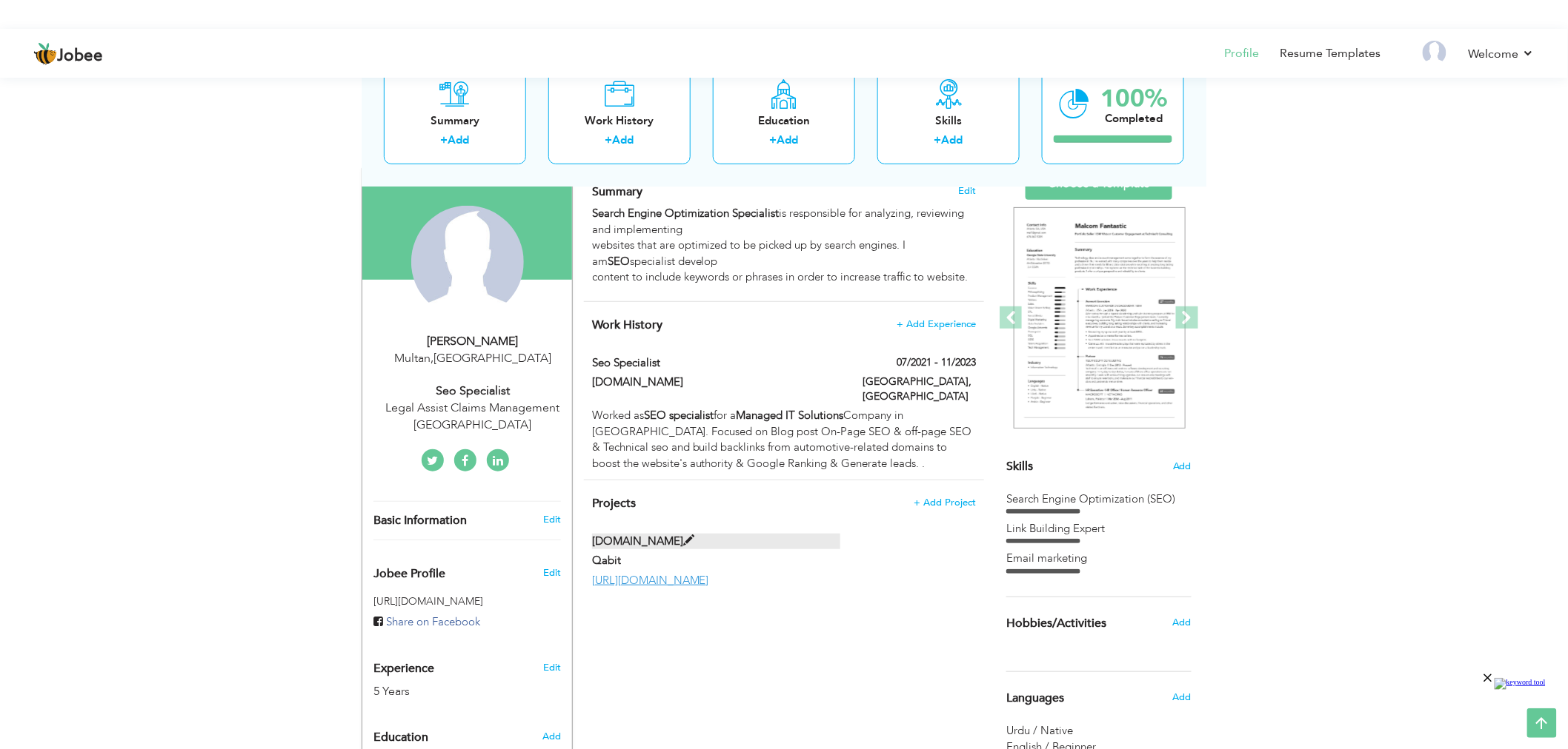
click at [683, 535] on span at bounding box center [688, 540] width 11 height 11
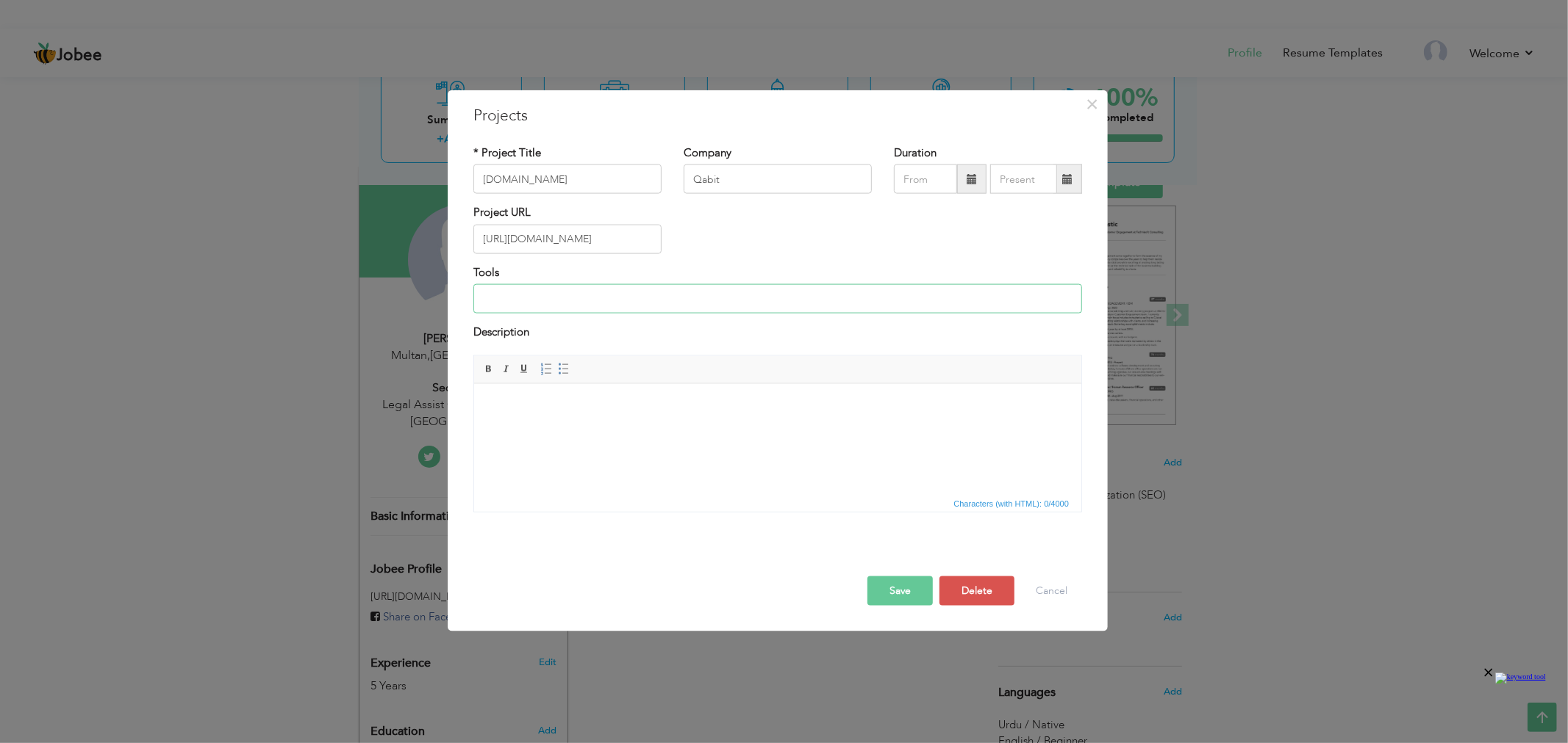
click at [574, 300] on input at bounding box center [777, 299] width 609 height 29
